Goal: Go to known website: Access a specific website the user already knows

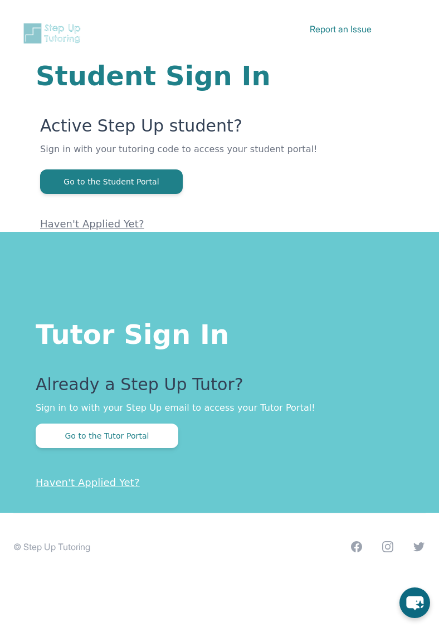
click at [145, 419] on div "Already a Step Up Tutor? Sign in to with your Step Up email to access your Tuto…" at bounding box center [220, 412] width 368 height 74
click at [145, 426] on button "Go to the Tutor Portal" at bounding box center [107, 436] width 143 height 25
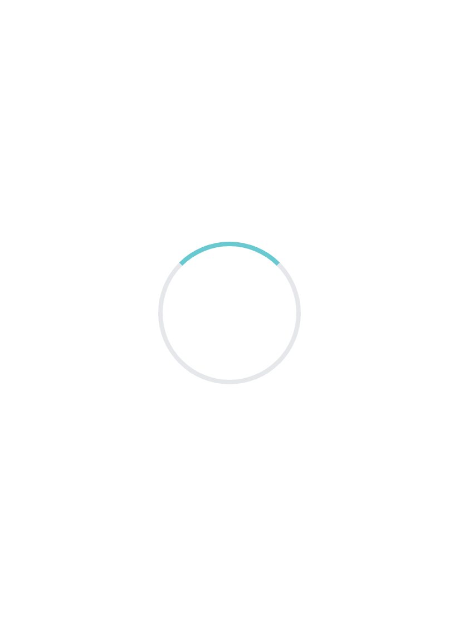
scroll to position [16, 0]
